Goal: Check status: Check status

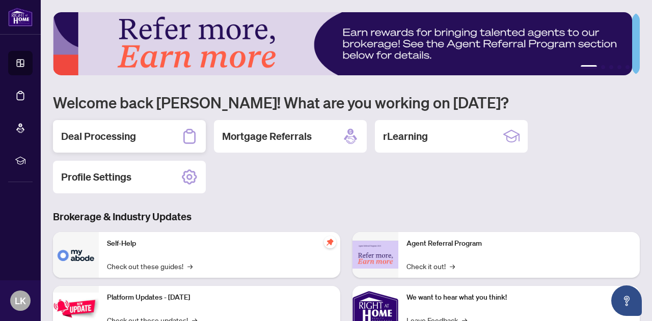
click at [118, 139] on h2 "Deal Processing" at bounding box center [98, 136] width 75 height 14
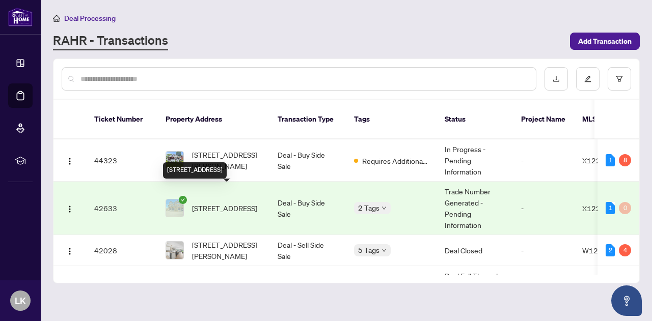
click at [237, 203] on span "[STREET_ADDRESS]" at bounding box center [224, 208] width 65 height 11
